Goal: Communication & Community: Ask a question

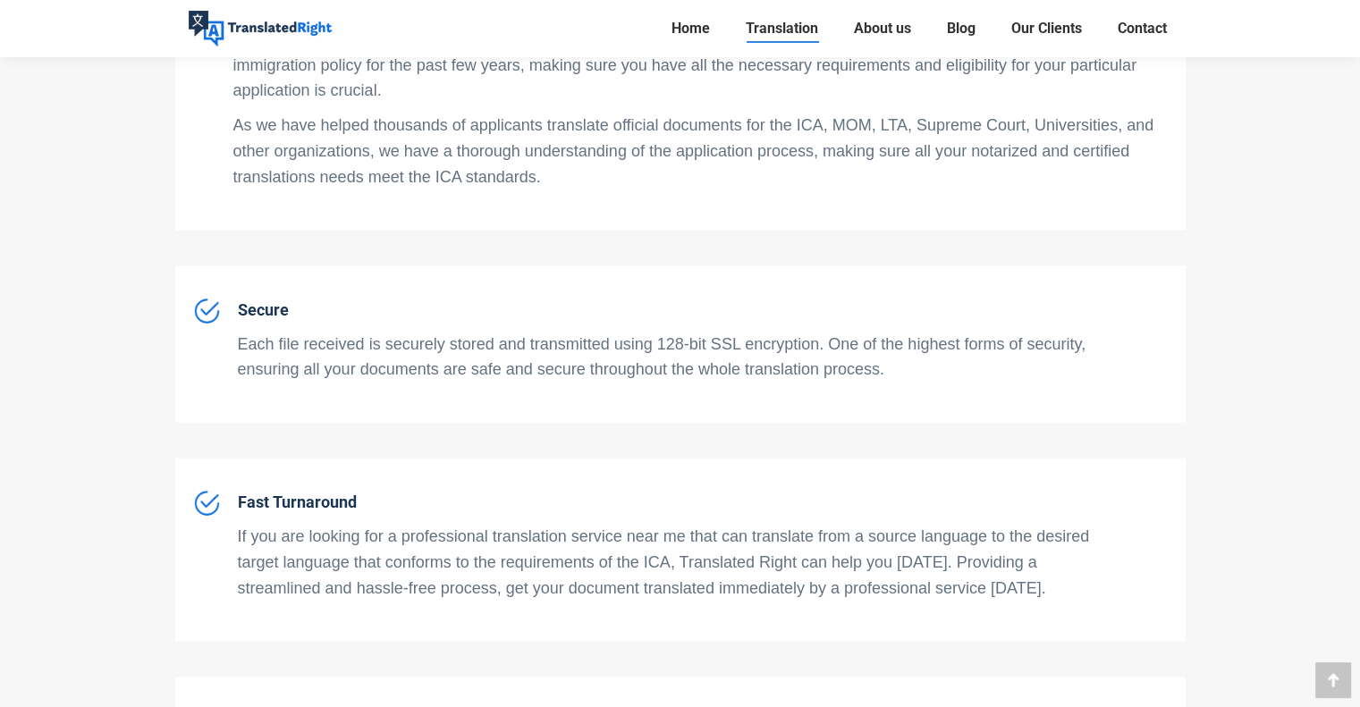
scroll to position [4209, 0]
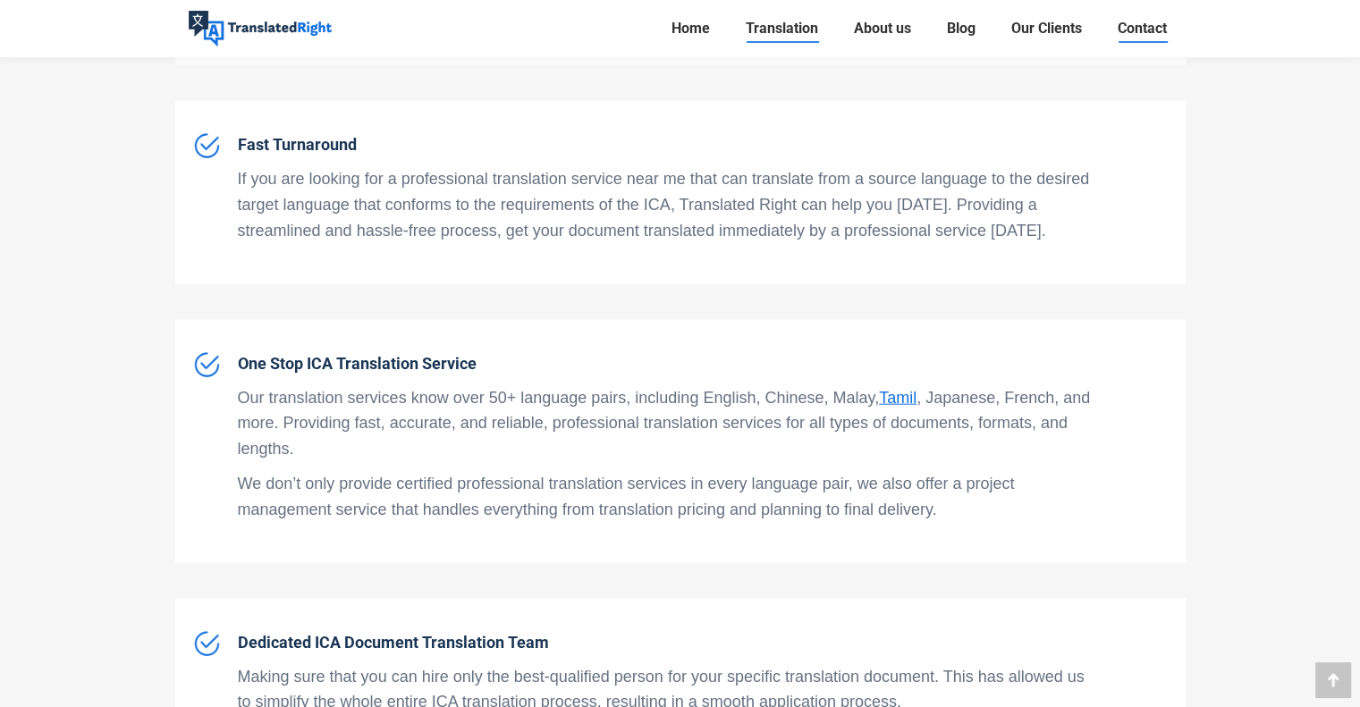
click at [1148, 31] on span "Contact" at bounding box center [1142, 29] width 49 height 18
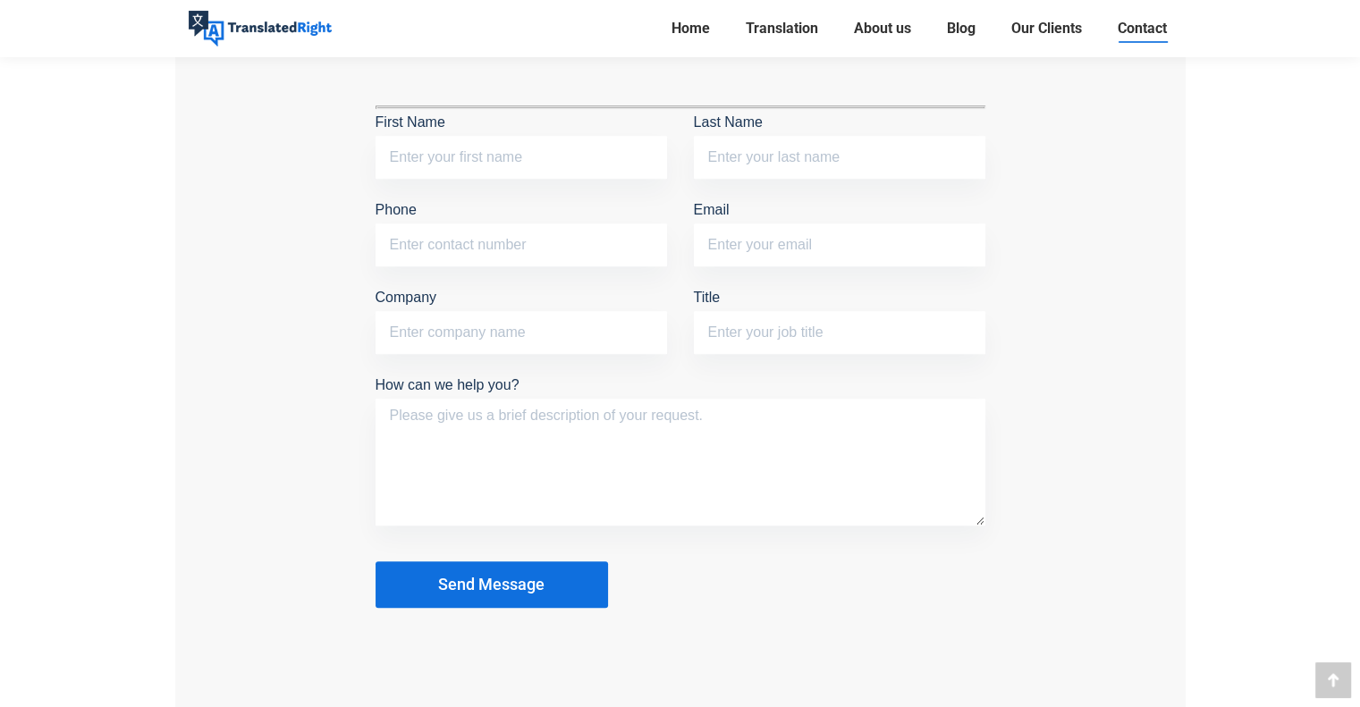
scroll to position [1431, 0]
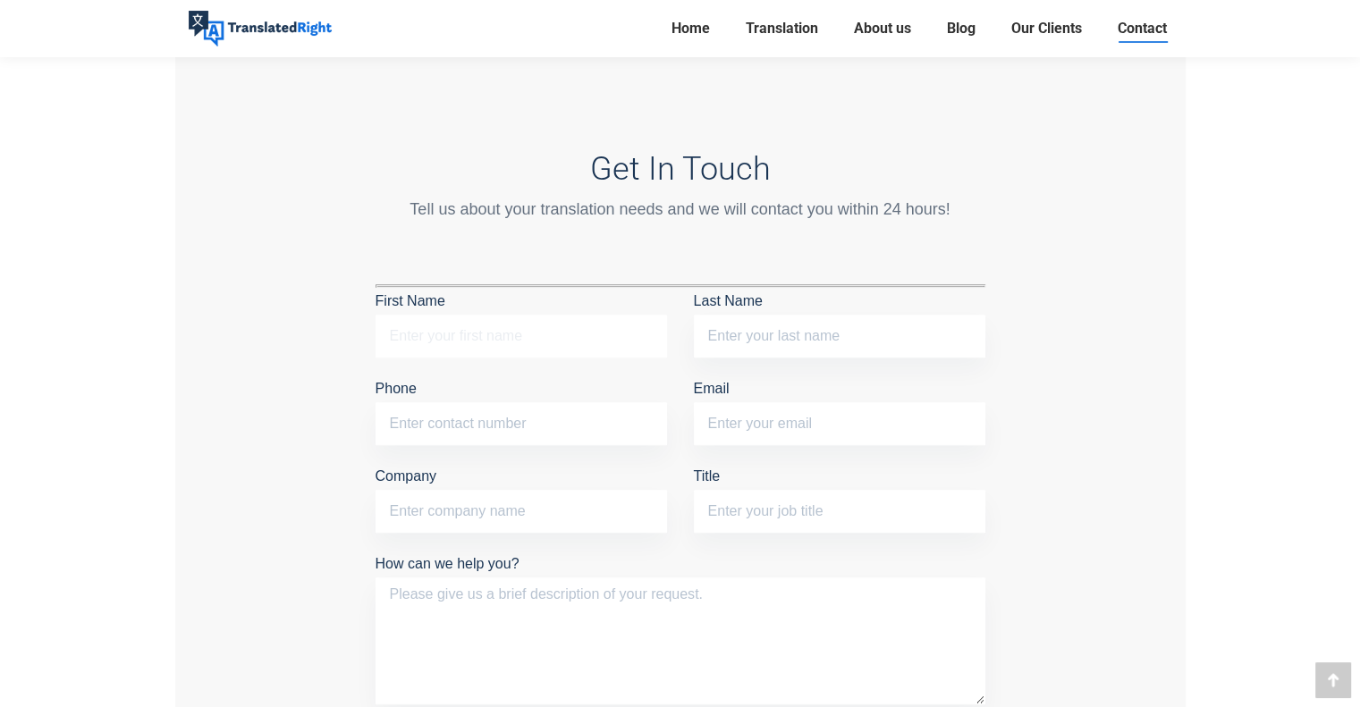
click at [558, 328] on input "First Name" at bounding box center [521, 336] width 291 height 43
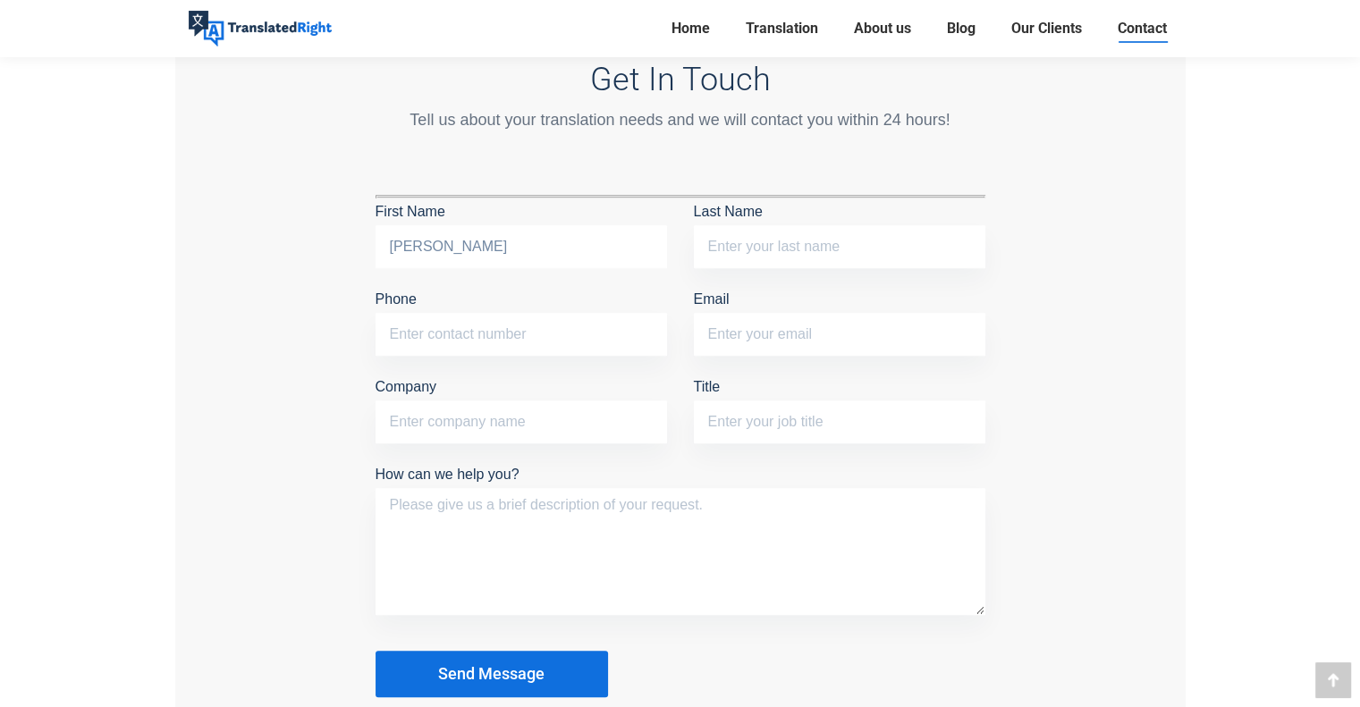
type input "chan kwan"
type input "ong"
type input "84982189"
type input "chankwan92@hotmail.com"
click at [611, 431] on input "Company" at bounding box center [521, 422] width 291 height 43
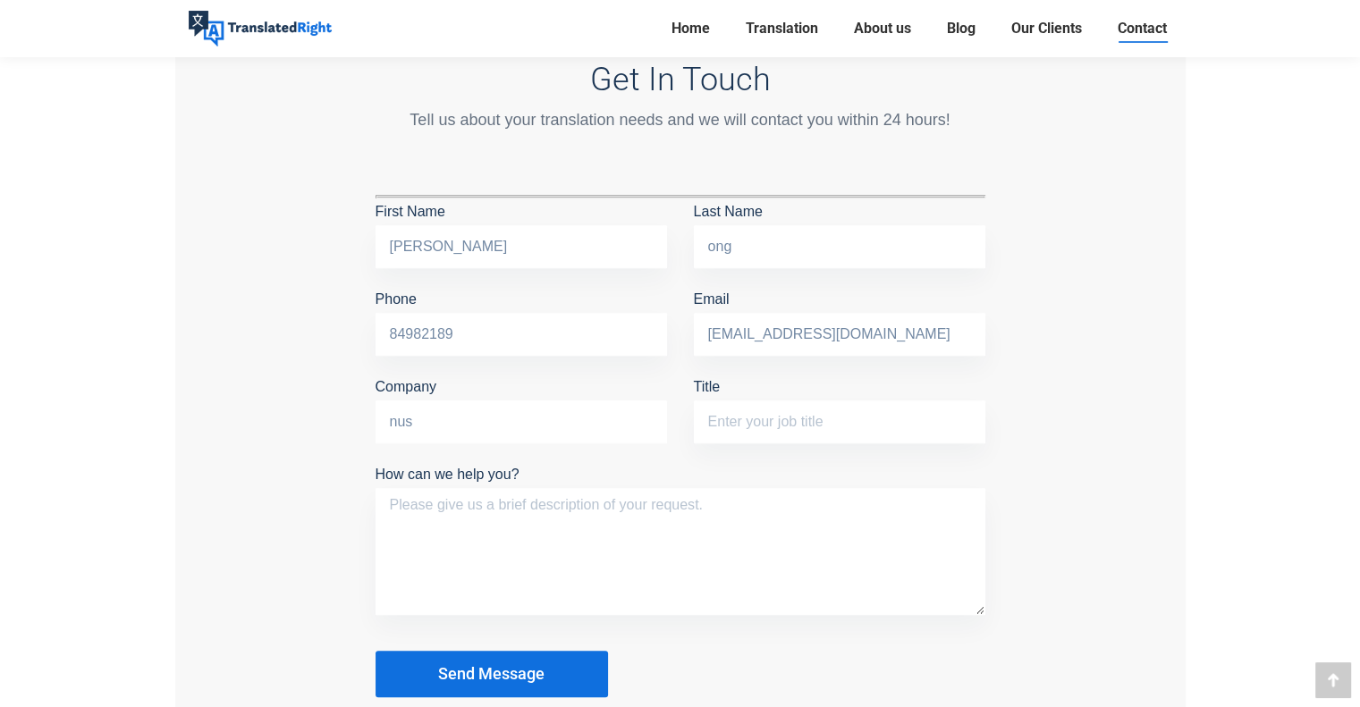
type input "nus"
type input "manager"
click at [607, 495] on textarea "How can we help you?" at bounding box center [681, 551] width 610 height 127
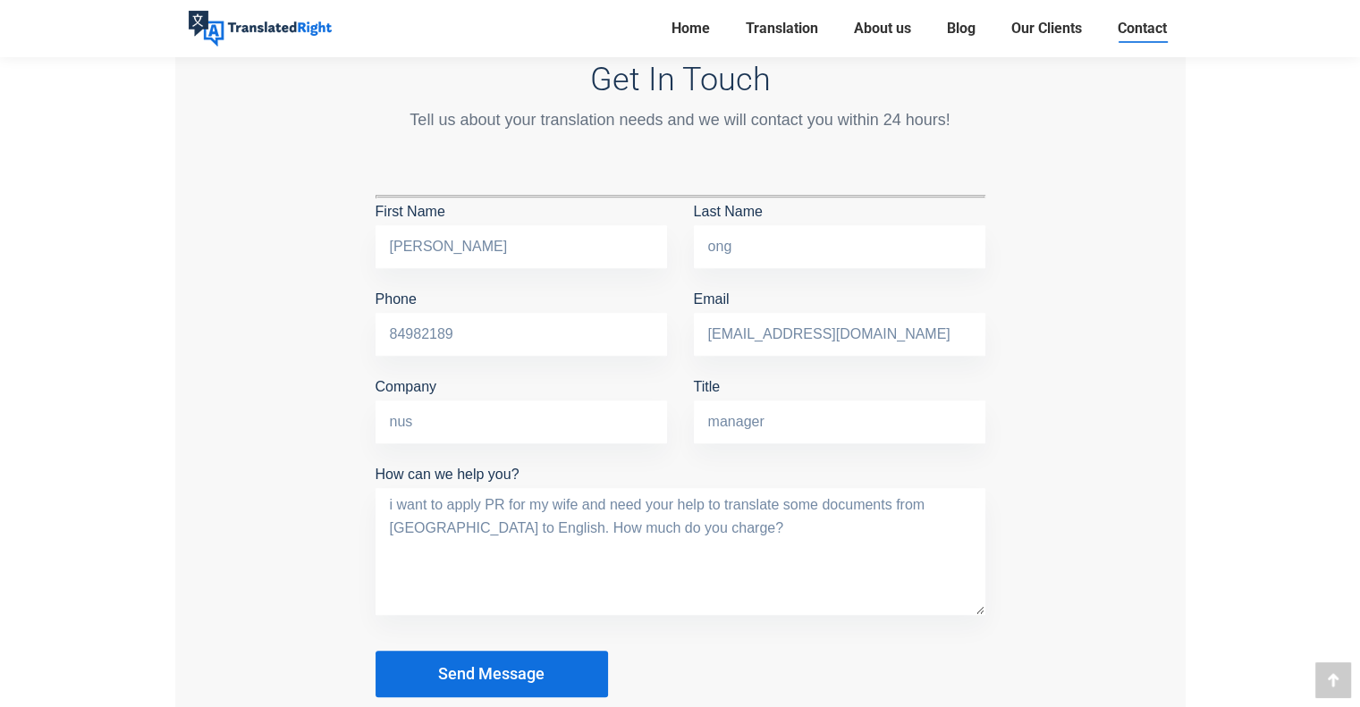
type textarea "i want to apply PR for my wife and need your help to translate some documents f…"
click at [570, 671] on button "Send Message" at bounding box center [492, 674] width 232 height 46
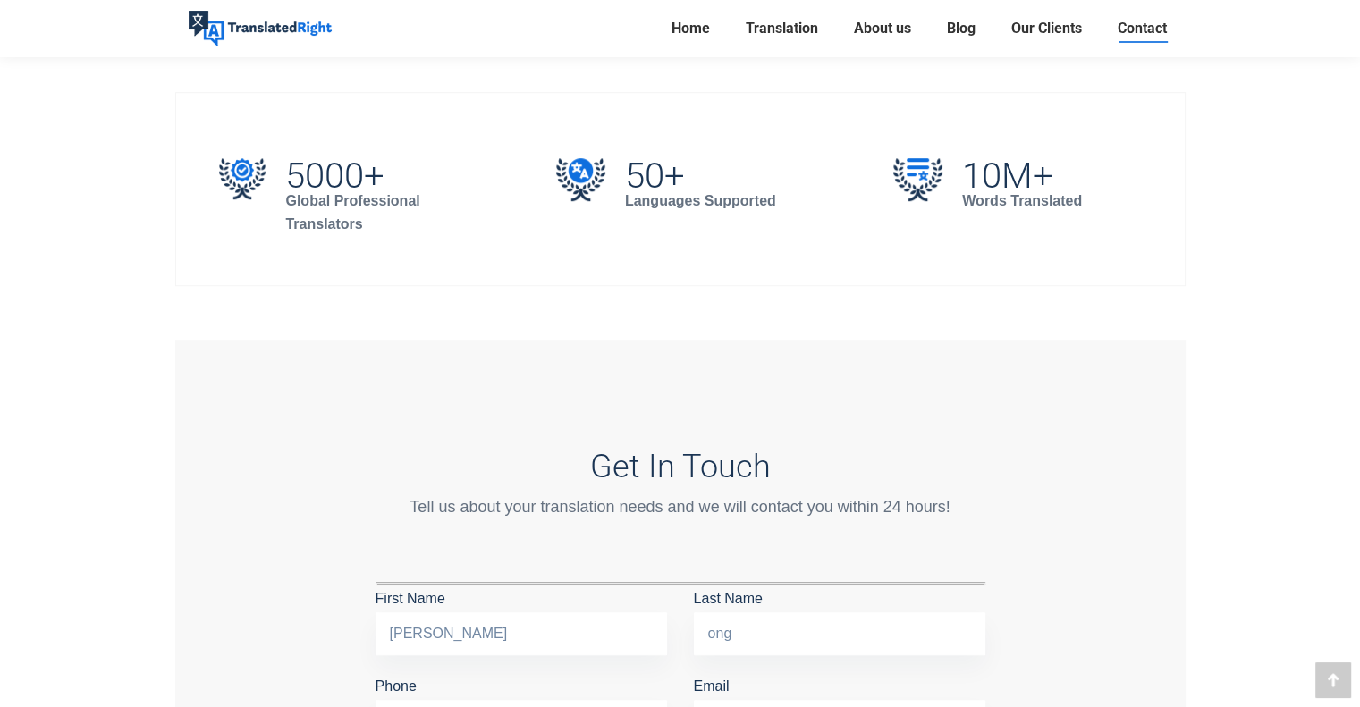
scroll to position [1004, 0]
